Goal: Task Accomplishment & Management: Use online tool/utility

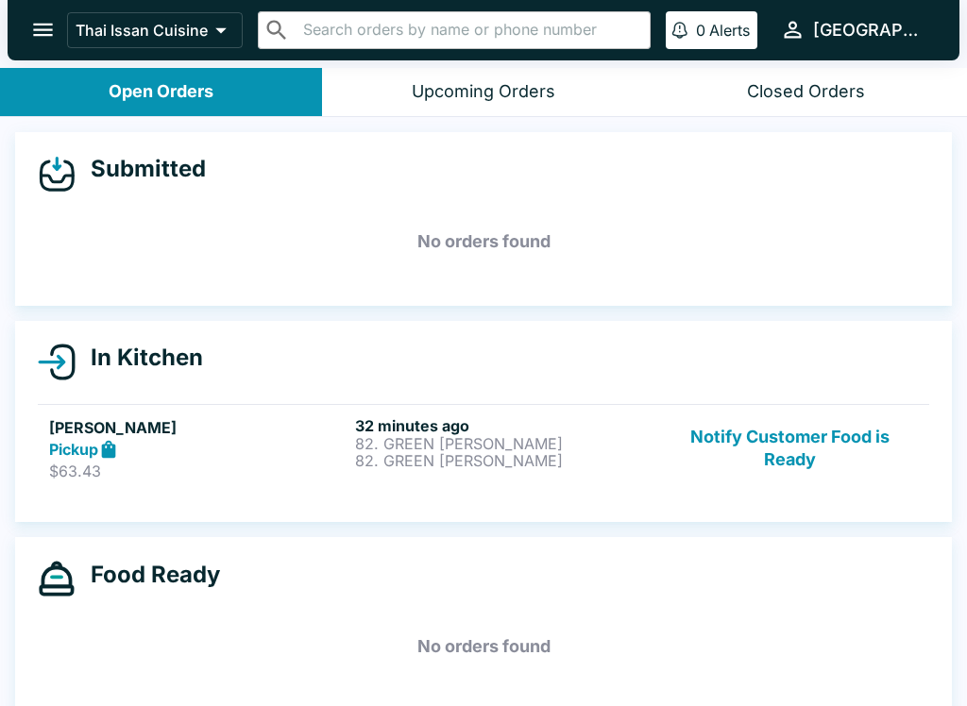
click at [247, 454] on div "Pickup" at bounding box center [198, 450] width 298 height 22
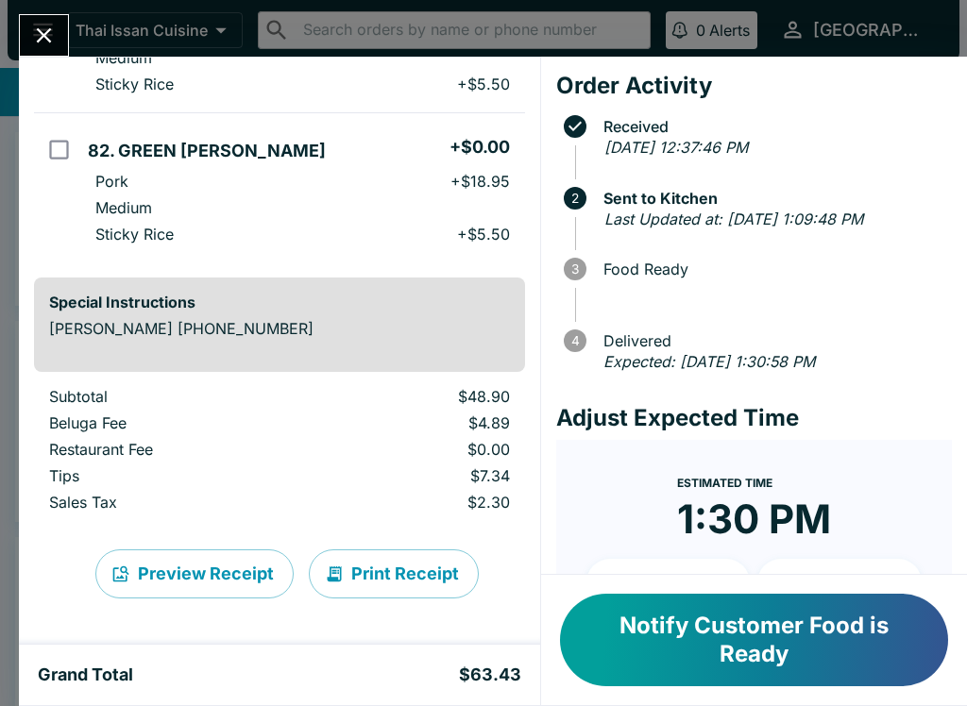
scroll to position [258, 0]
click at [28, 25] on button "Close" at bounding box center [44, 35] width 48 height 41
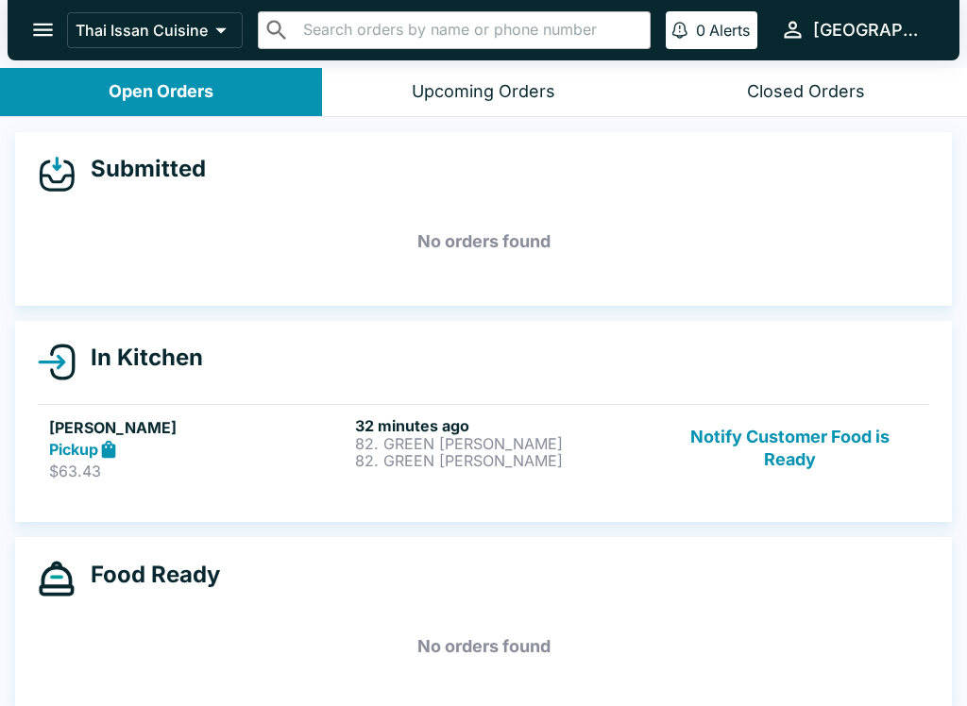
click at [276, 470] on p "$63.43" at bounding box center [198, 471] width 298 height 19
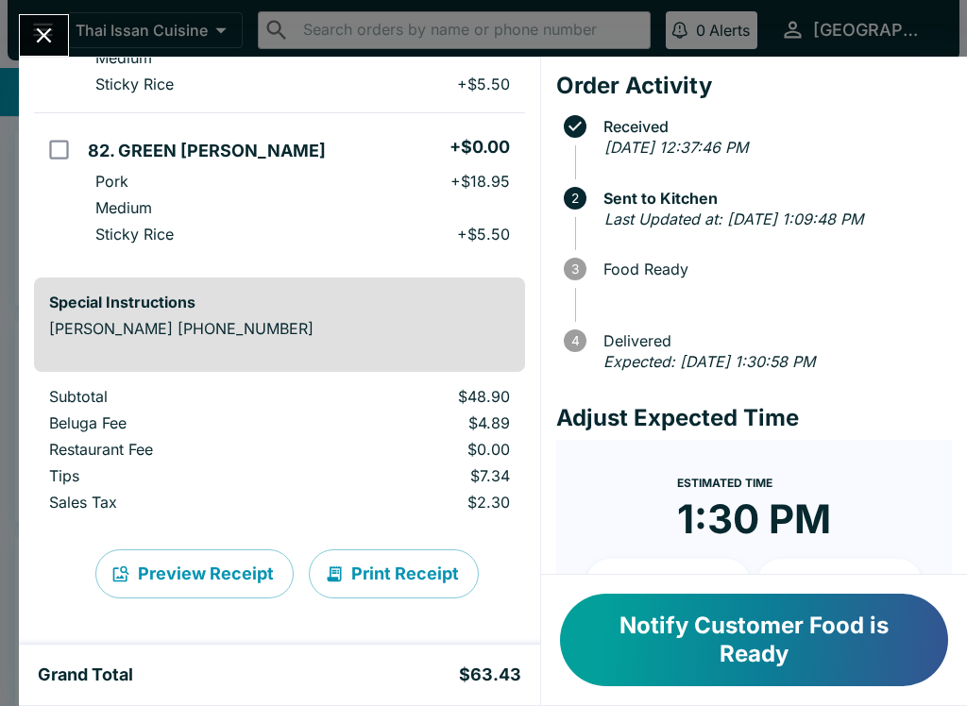
scroll to position [258, 0]
click at [376, 573] on button "Print Receipt" at bounding box center [394, 573] width 170 height 49
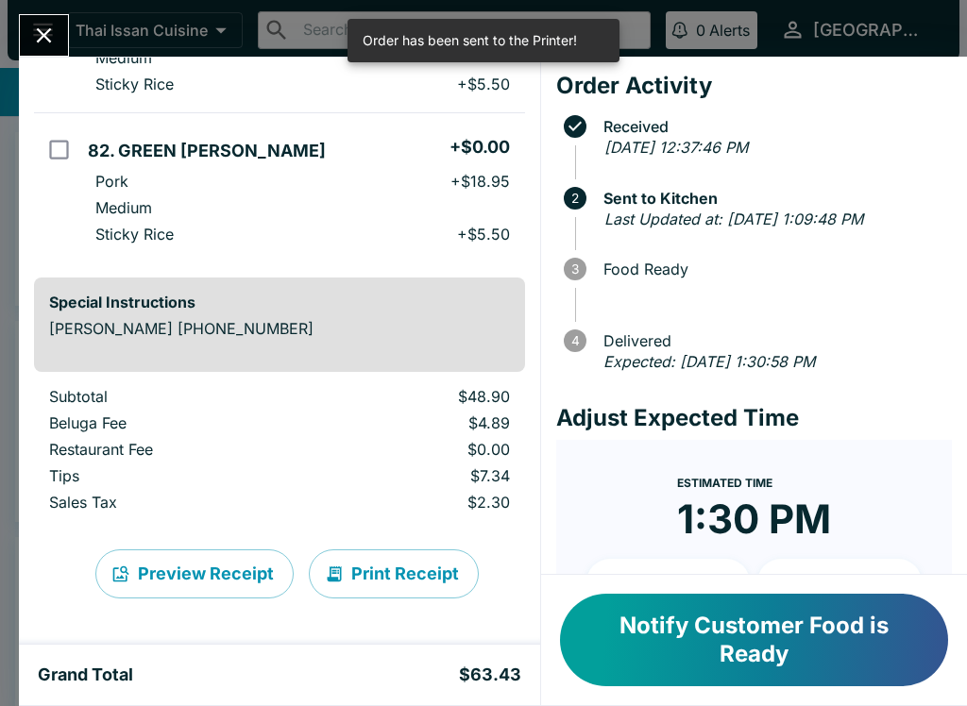
click at [66, 30] on button "Close" at bounding box center [44, 35] width 48 height 41
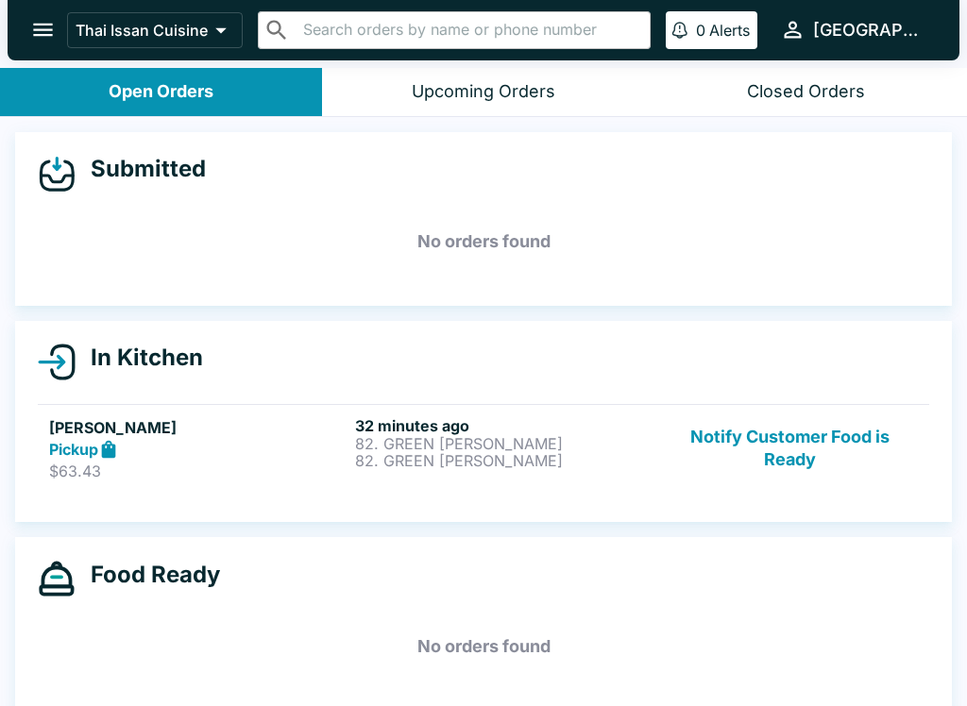
click at [302, 439] on div "Pickup" at bounding box center [198, 450] width 298 height 22
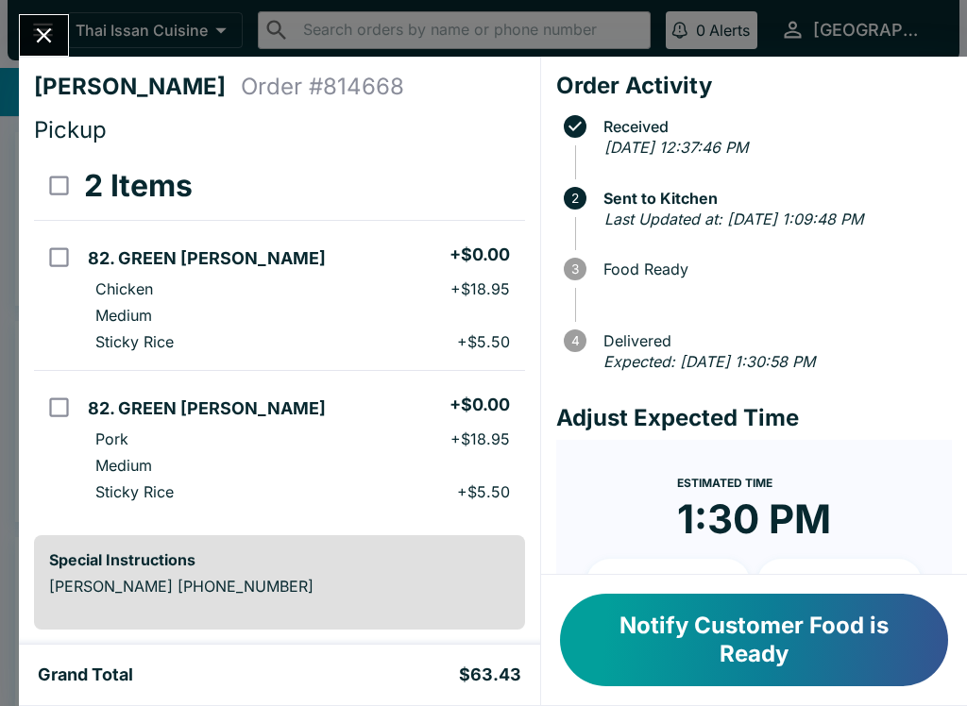
click at [45, 22] on button "Close" at bounding box center [44, 35] width 48 height 41
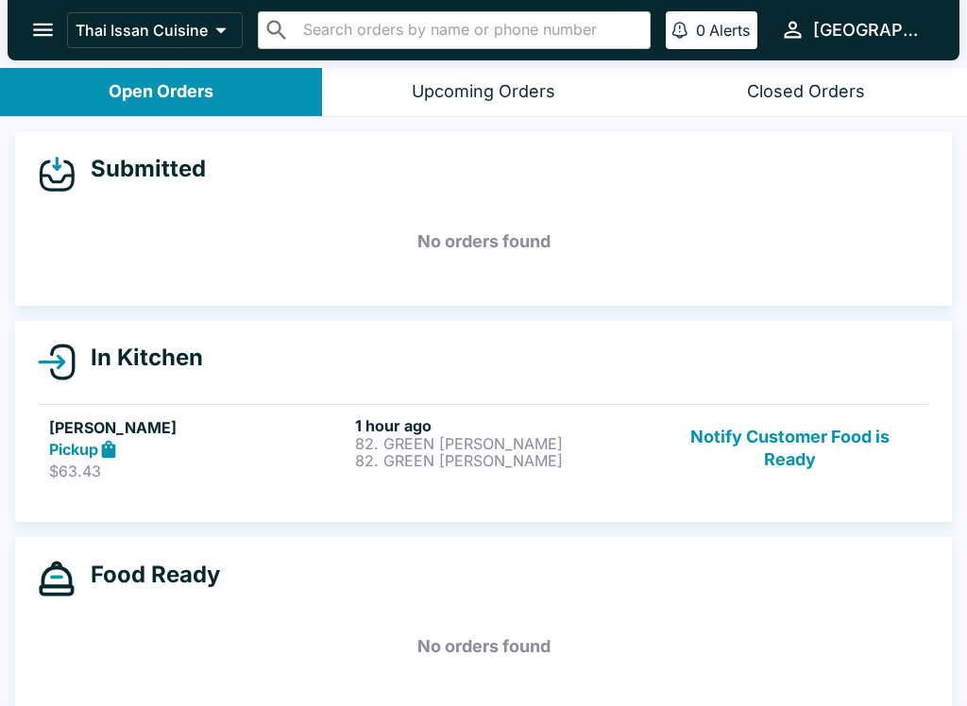
click at [811, 429] on button "Notify Customer Food is Ready" at bounding box center [790, 448] width 256 height 65
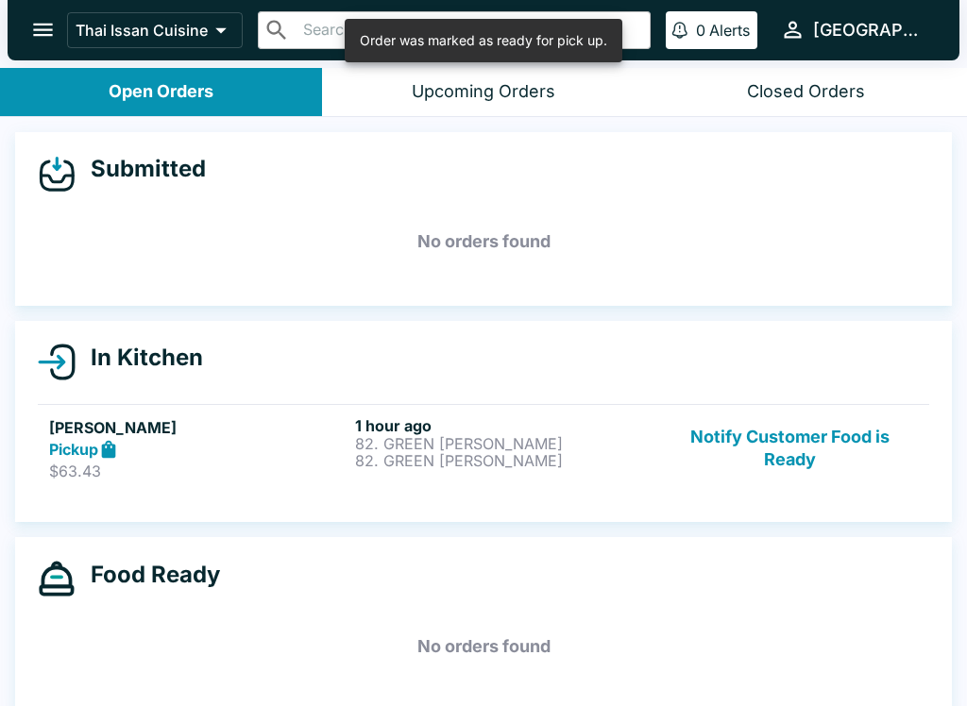
click at [839, 655] on h5 "No orders found" at bounding box center [483, 647] width 891 height 68
click at [807, 442] on button "Notify Customer Food is Ready" at bounding box center [790, 448] width 256 height 65
